Goal: Task Accomplishment & Management: Use online tool/utility

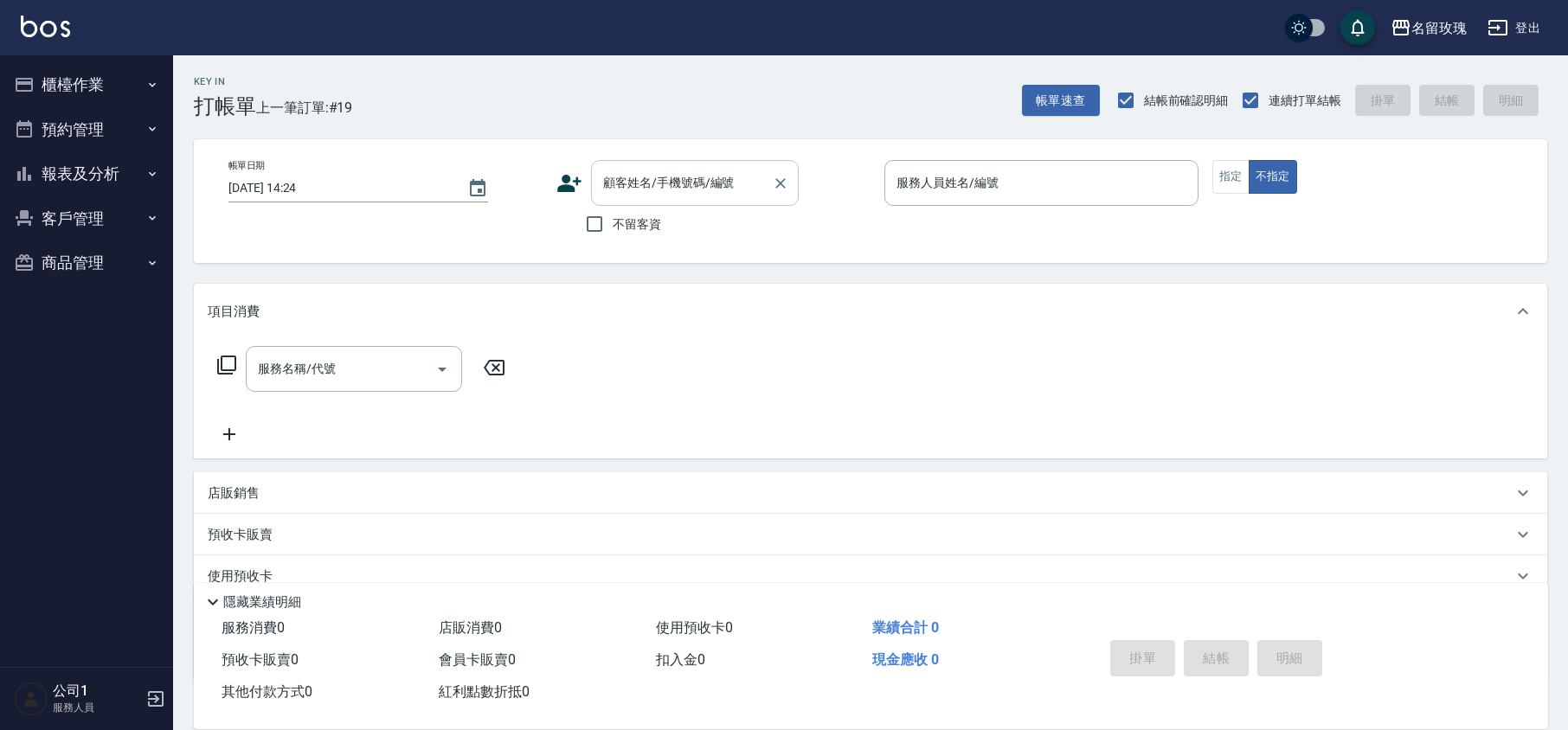
click at [691, 178] on input "顧客姓名/手機號碼/編號" at bounding box center [681, 183] width 166 height 31
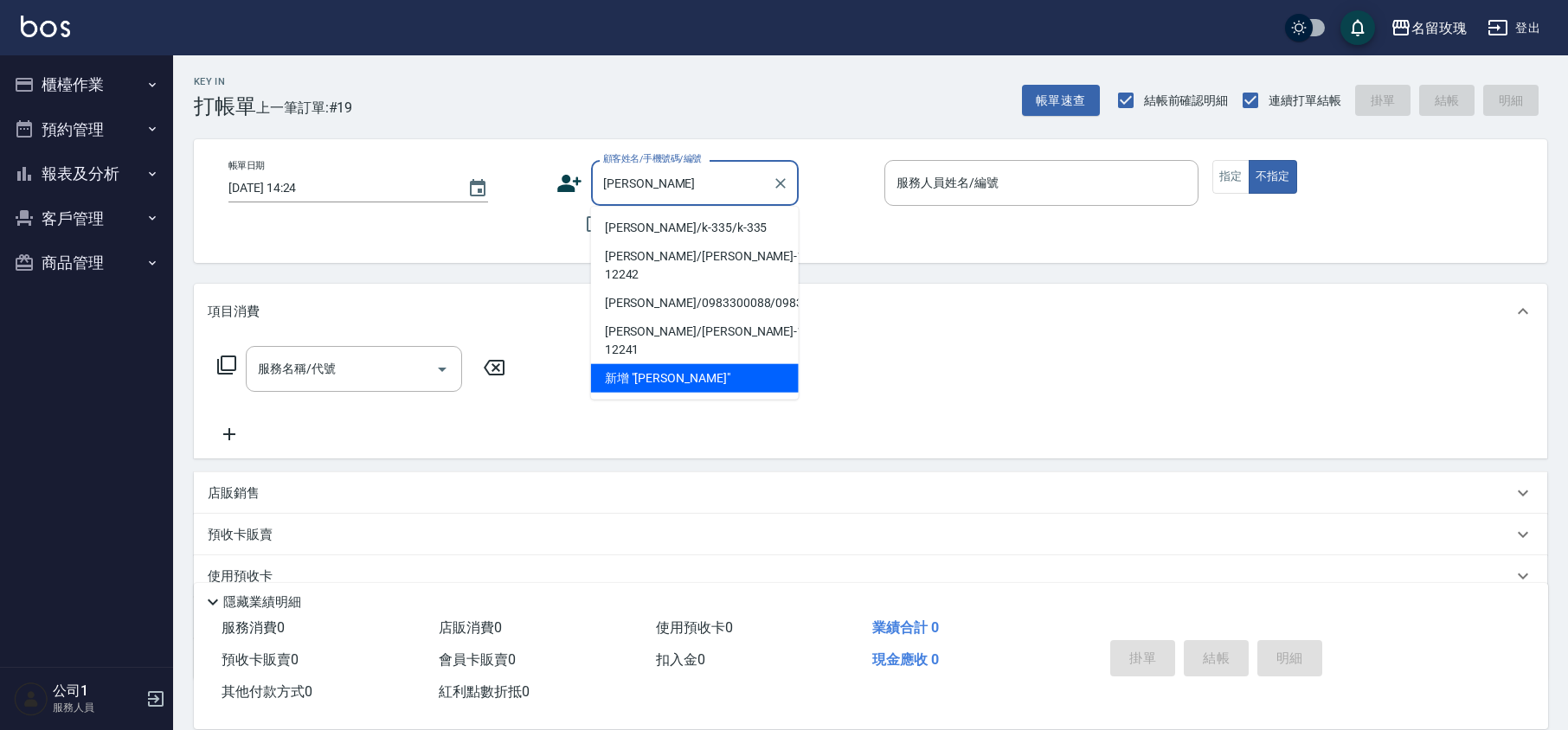
click at [663, 230] on li "[PERSON_NAME]/k-335/k-335" at bounding box center [695, 228] width 208 height 29
type input "[PERSON_NAME]/k-335/k-335"
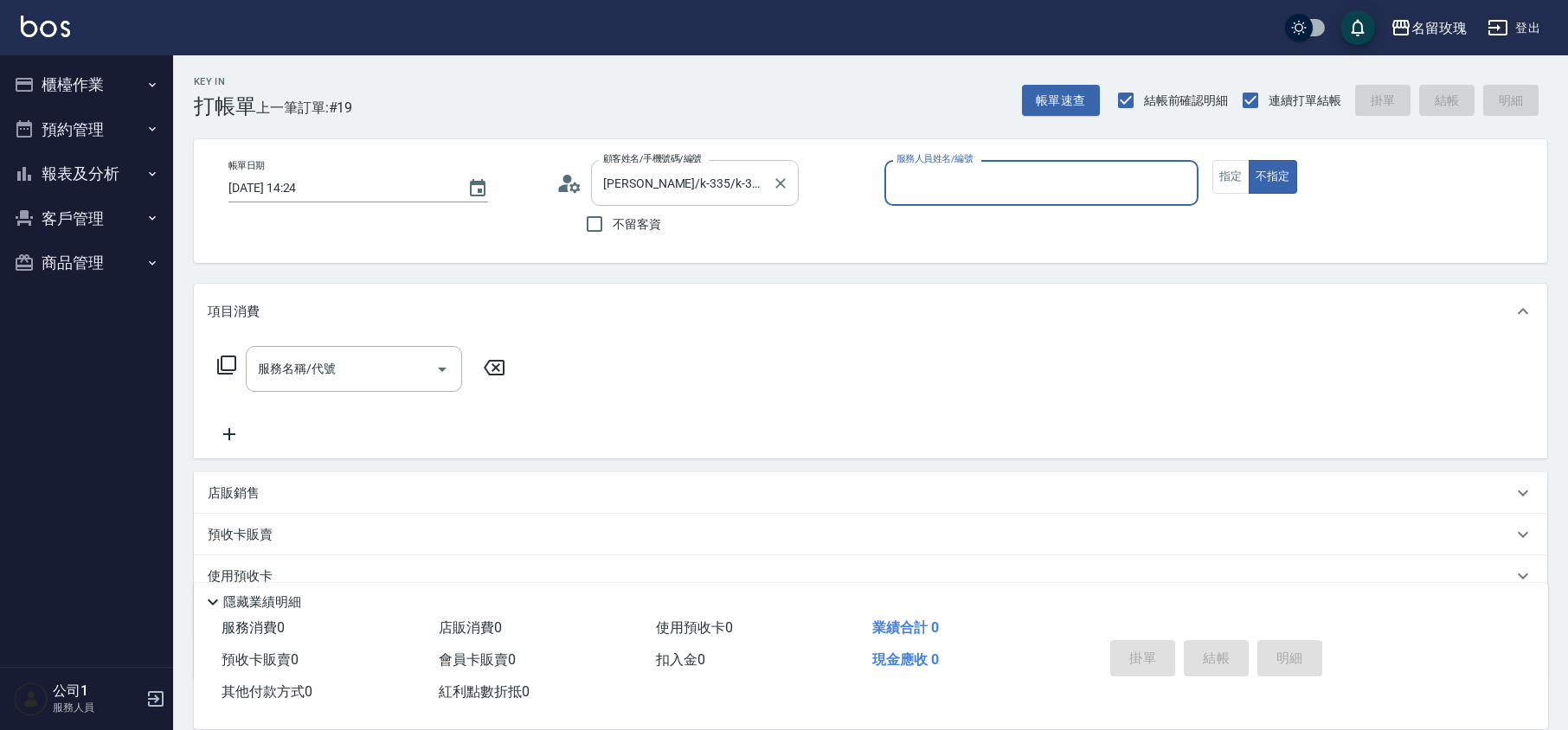
type input "KELLY-5"
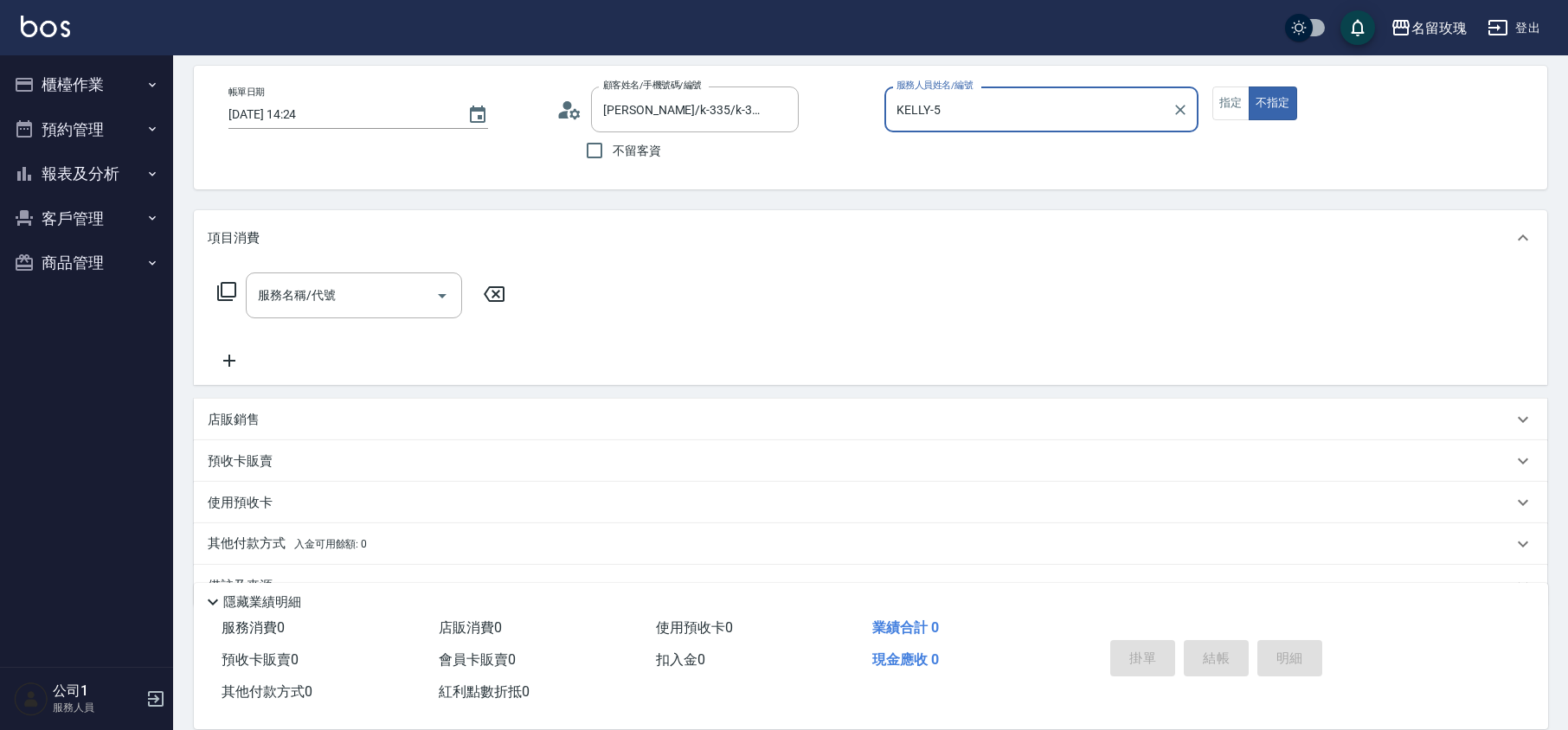
scroll to position [112, 0]
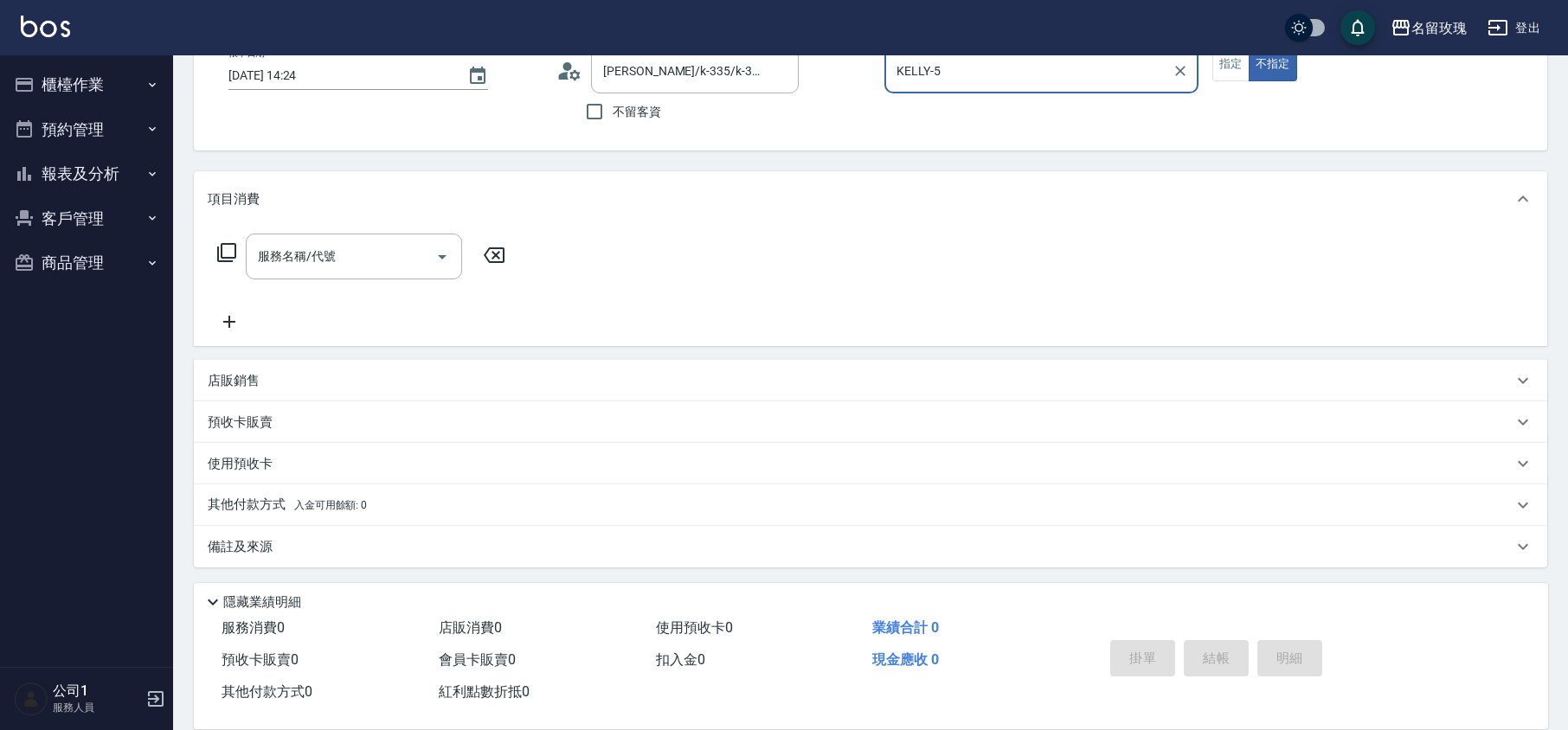
click at [1210, 71] on div "帳單日期 [DATE] 14:24 顧客姓名/手機號碼/編號 [PERSON_NAME]/k-335/k-335 顧客姓名/手機號碼/編號 不留客資 服務人員…" at bounding box center [870, 89] width 1312 height 82
drag, startPoint x: 1255, startPoint y: 66, endPoint x: 1182, endPoint y: 71, distance: 73.2
click at [1257, 66] on button "不指定" at bounding box center [1273, 64] width 49 height 34
click at [1217, 66] on button "指定" at bounding box center [1231, 64] width 37 height 34
click at [305, 263] on input "服務名稱/代號" at bounding box center [341, 257] width 174 height 31
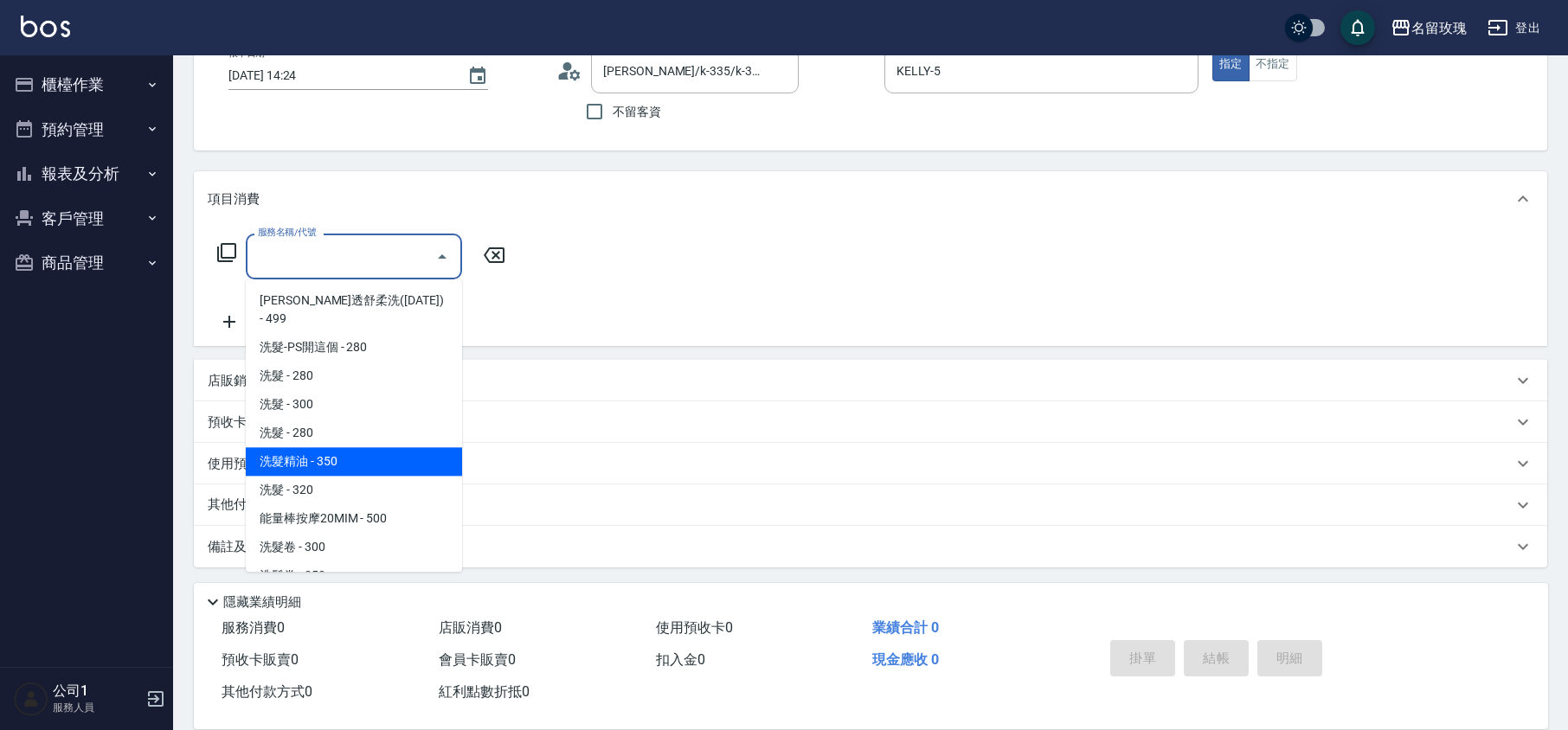
drag, startPoint x: 323, startPoint y: 447, endPoint x: 421, endPoint y: 393, distance: 111.9
click at [324, 447] on span "洗髮精油 - 350" at bounding box center [354, 462] width 217 height 29
type input "洗髮精油(206)"
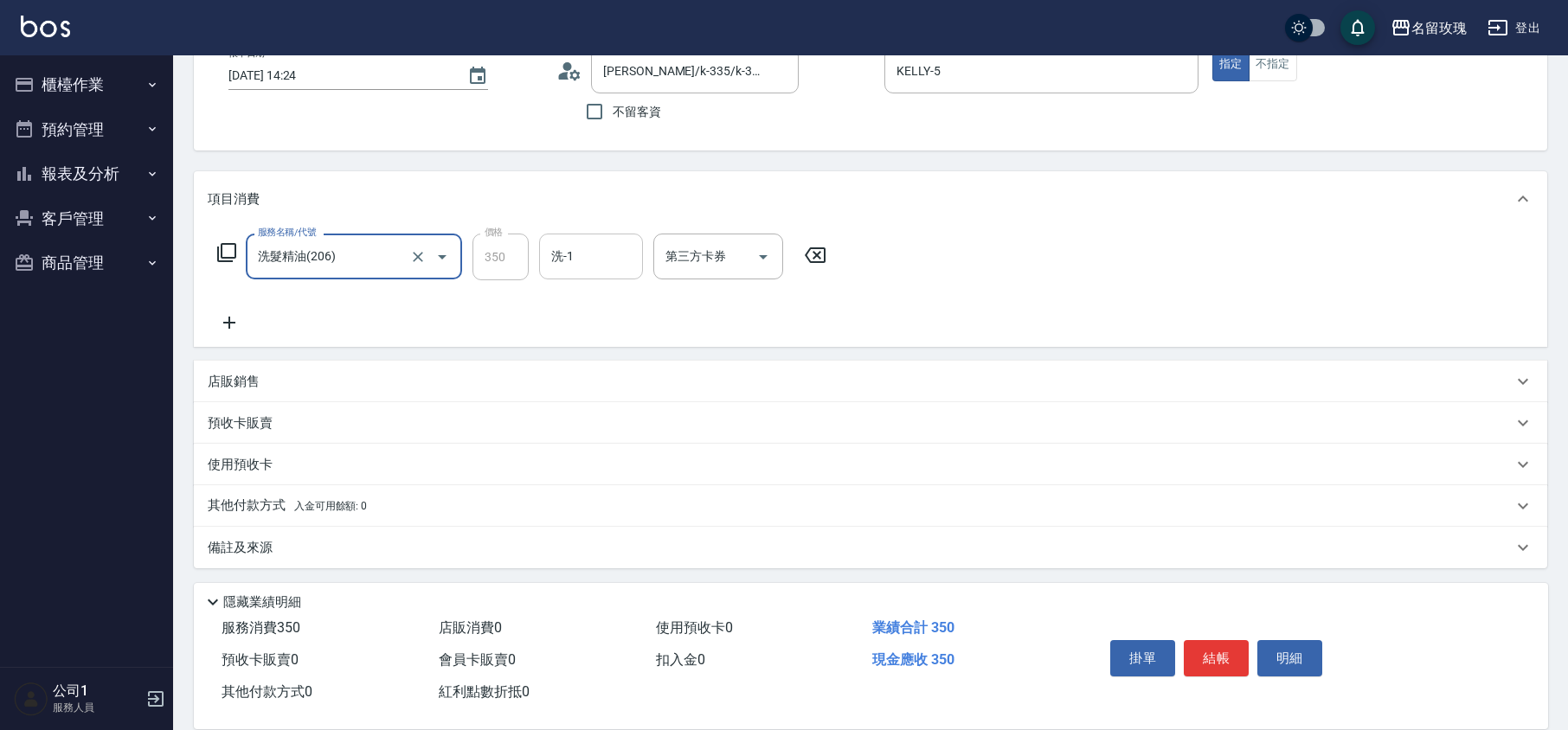
click at [604, 250] on input "洗-1" at bounding box center [591, 257] width 88 height 31
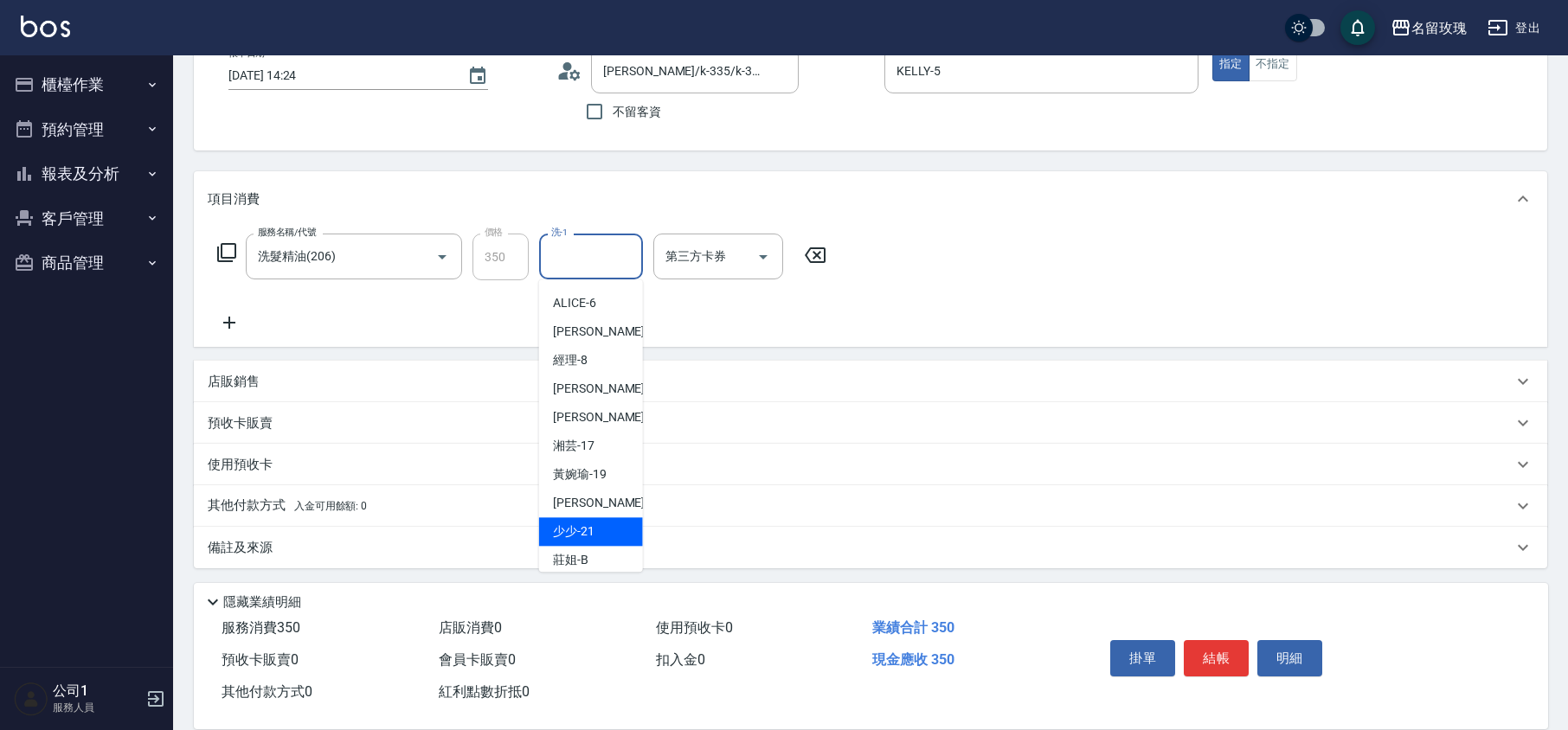
scroll to position [340, 0]
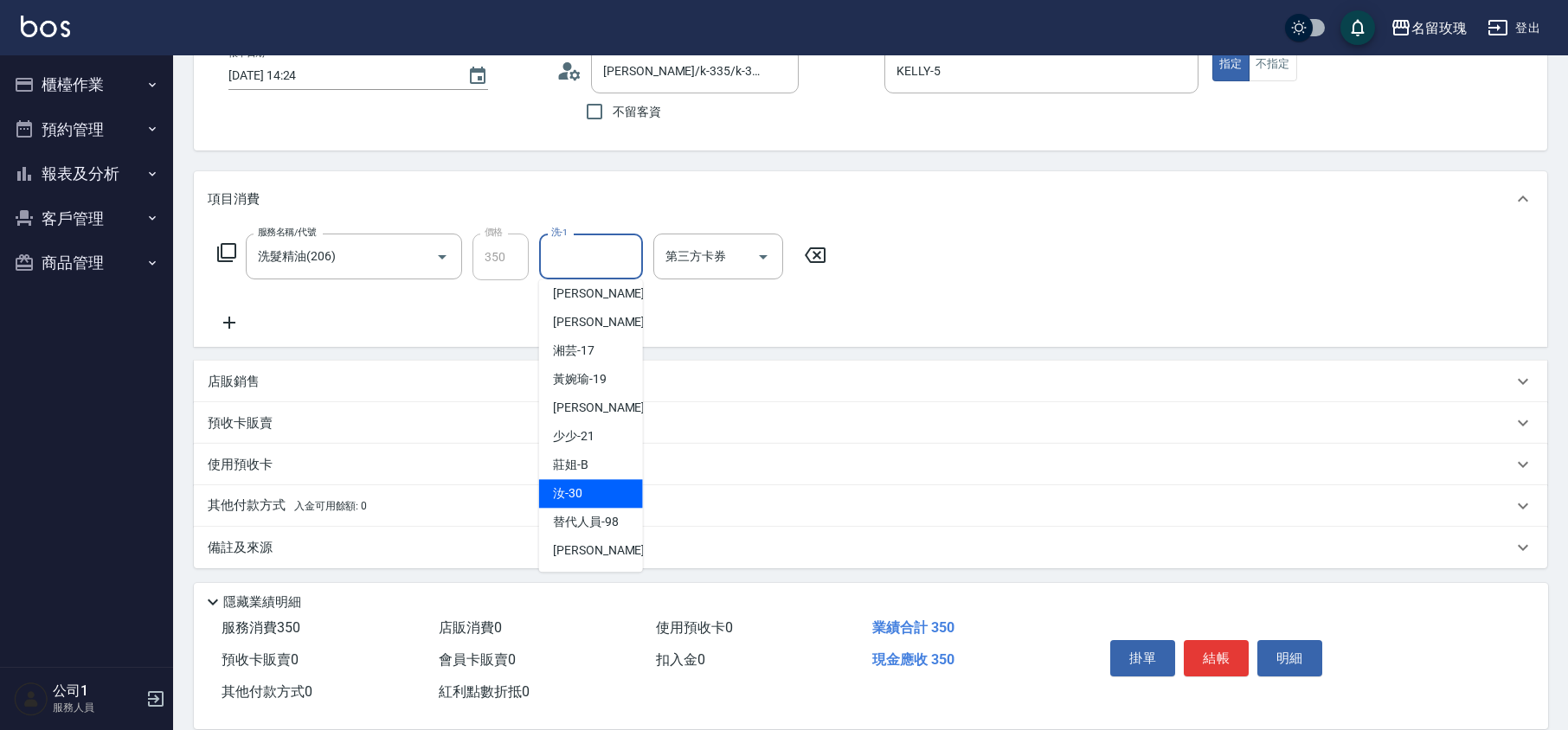
click at [586, 479] on div "汝 -30" at bounding box center [591, 493] width 104 height 29
type input "汝-30"
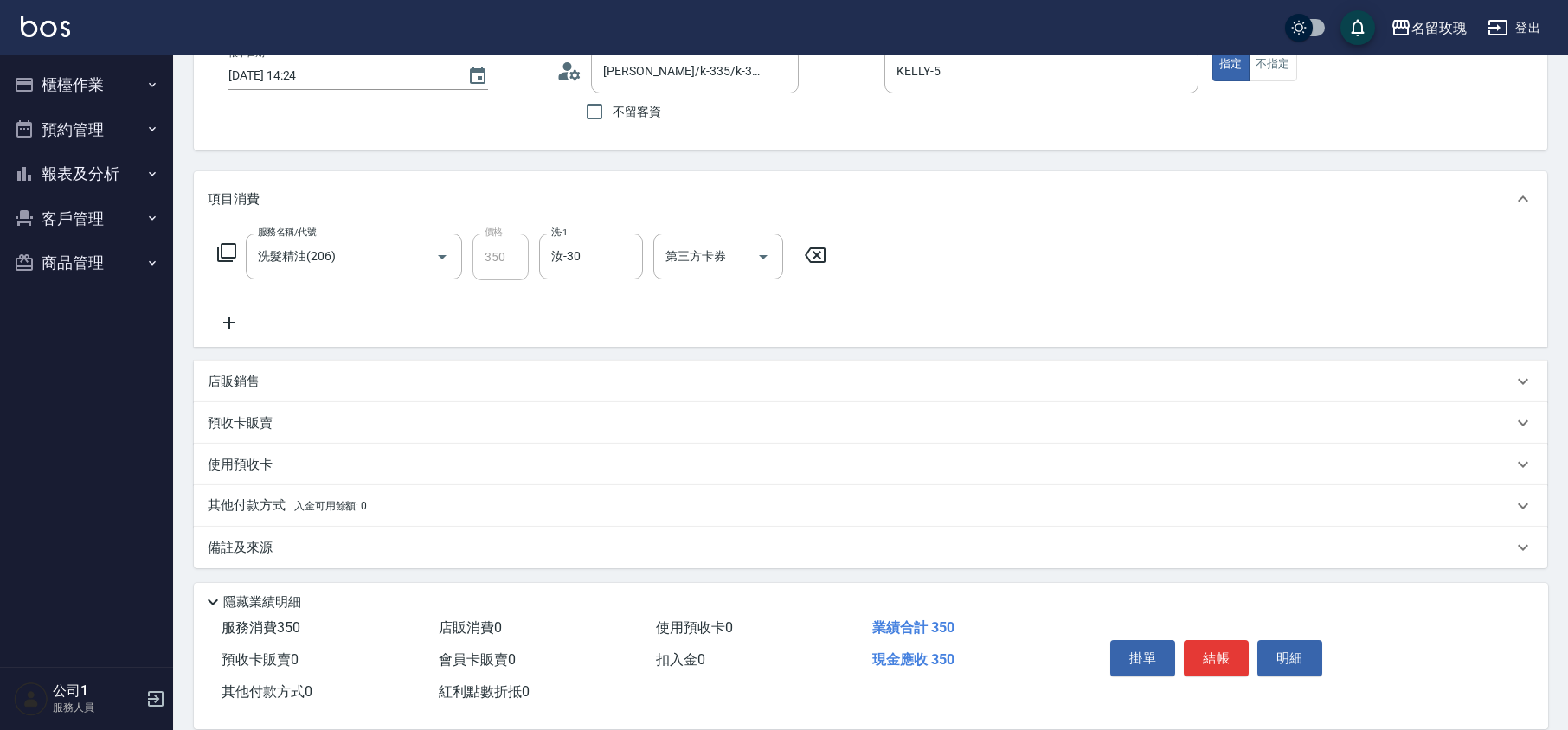
click at [240, 320] on icon at bounding box center [229, 323] width 43 height 21
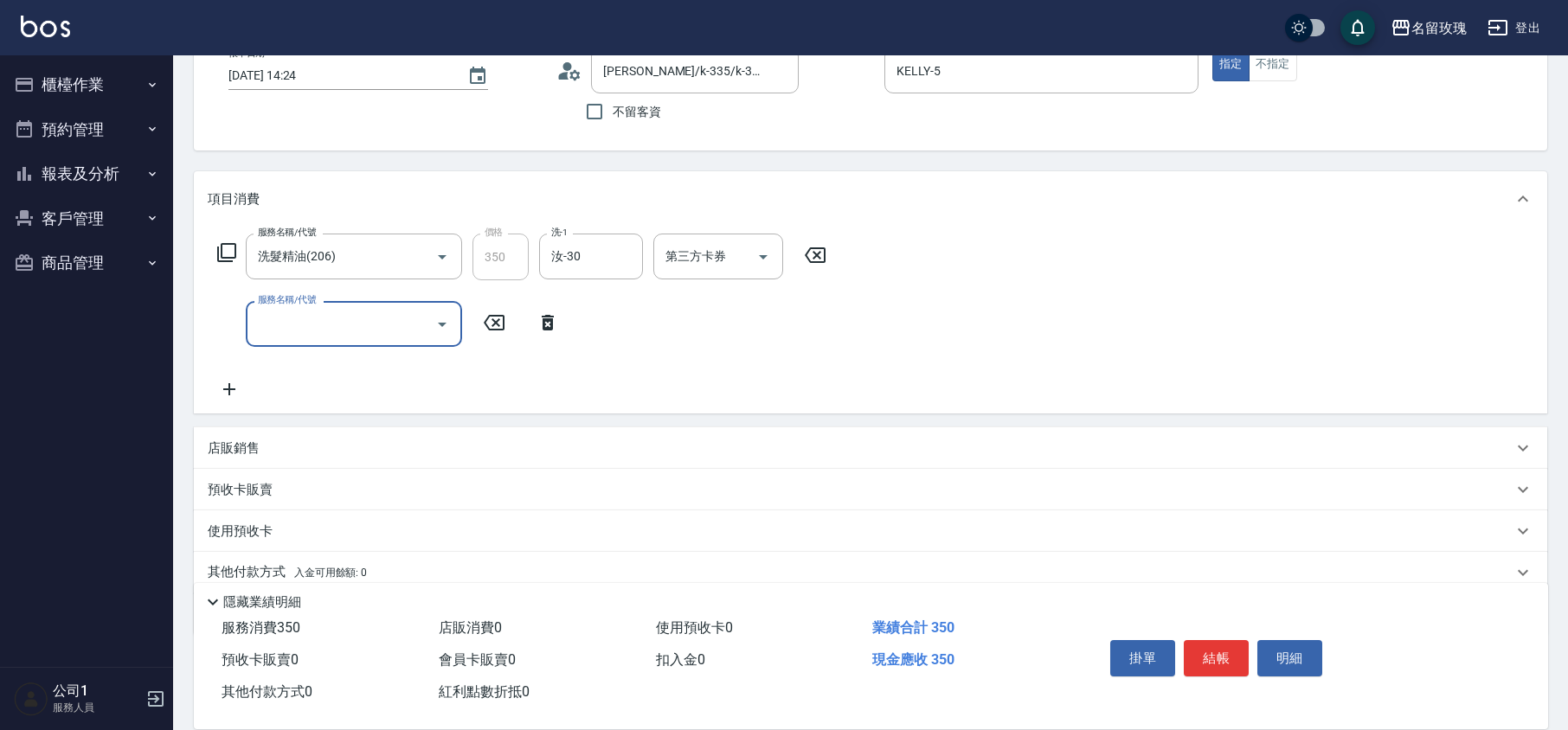
click at [303, 322] on input "服務名稱/代號" at bounding box center [341, 324] width 174 height 31
type input "剪髮(307)"
type input "650"
click at [521, 388] on div "服務名稱/代號 洗髮精油(206) 服務名稱/代號 價格 350 價格 洗-1 汝-30 洗-1 第三方卡券 第三方卡券 服務名稱/代號 剪髮(307) 服務…" at bounding box center [522, 317] width 629 height 167
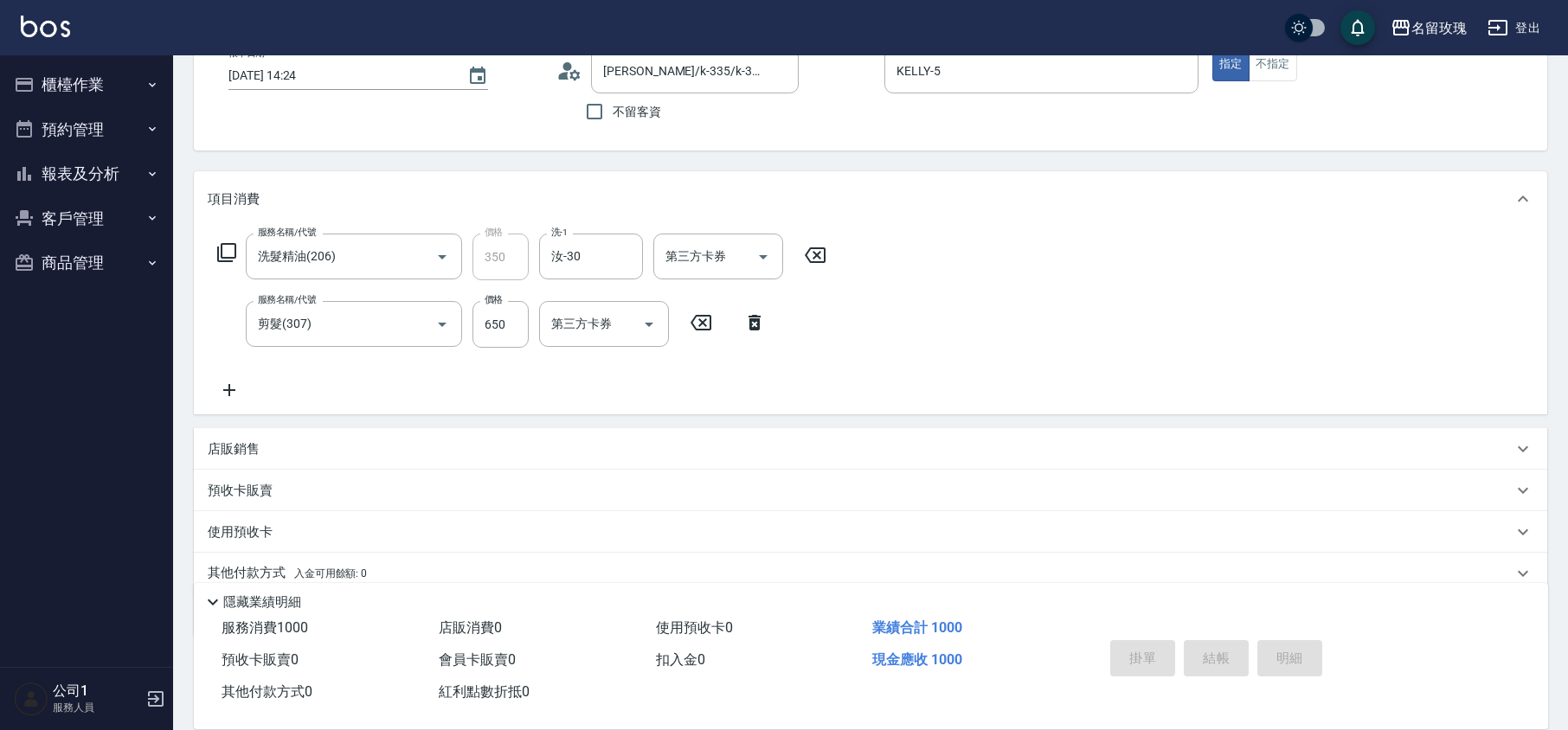
type input "[DATE] 15:10"
